Goal: Information Seeking & Learning: Learn about a topic

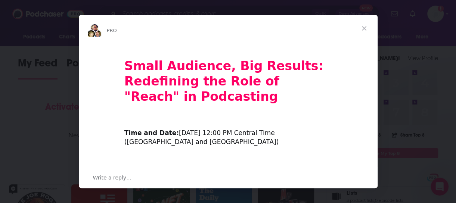
click at [364, 28] on span "Close" at bounding box center [363, 28] width 27 height 27
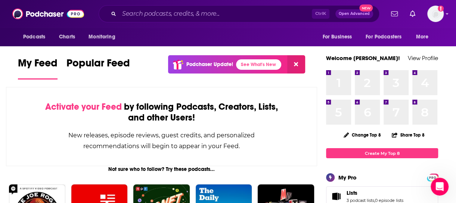
click at [204, 26] on div "Podcasts Charts Monitoring Ctrl K Open Advanced New For Business For Podcasters…" at bounding box center [228, 14] width 456 height 28
click at [193, 6] on div "Ctrl K Open Advanced New" at bounding box center [239, 13] width 281 height 17
click at [193, 7] on div "Ctrl K Open Advanced New" at bounding box center [239, 13] width 281 height 17
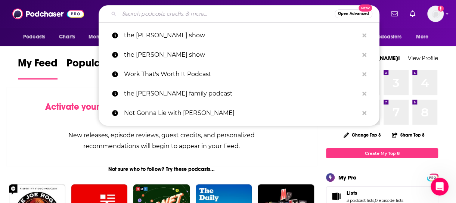
click at [193, 9] on input "Search podcasts, credits, & more..." at bounding box center [226, 14] width 215 height 12
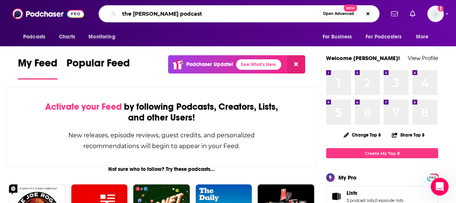
type input "the [PERSON_NAME] podcast"
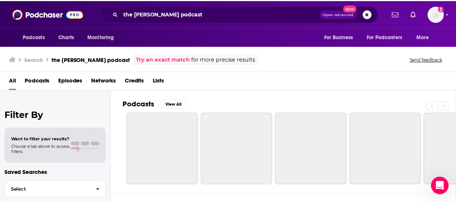
scroll to position [9, 0]
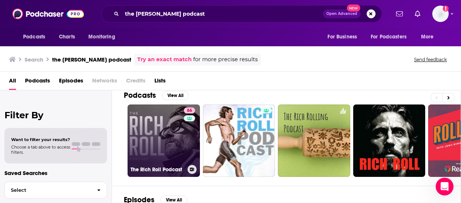
click at [179, 135] on link "86 The [PERSON_NAME] Podcast" at bounding box center [164, 141] width 72 height 72
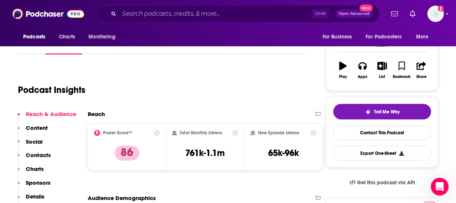
scroll to position [85, 0]
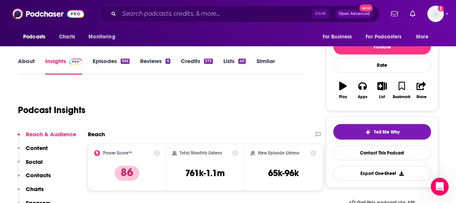
click at [29, 59] on link "About" at bounding box center [26, 65] width 17 height 17
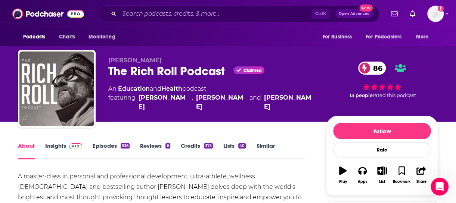
scroll to position [68, 0]
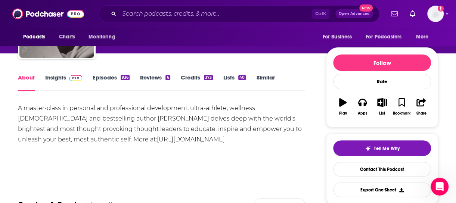
click at [128, 131] on div "A master-class in personal and professional development, ultra-athlete, wellnes…" at bounding box center [161, 124] width 287 height 42
click at [190, 129] on div "A master-class in personal and professional development, ultra-athlete, wellnes…" at bounding box center [161, 124] width 287 height 42
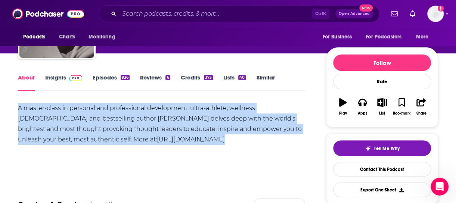
copy div "A master-class in personal and professional development, ultra-athlete, wellnes…"
